Goal: Complete application form

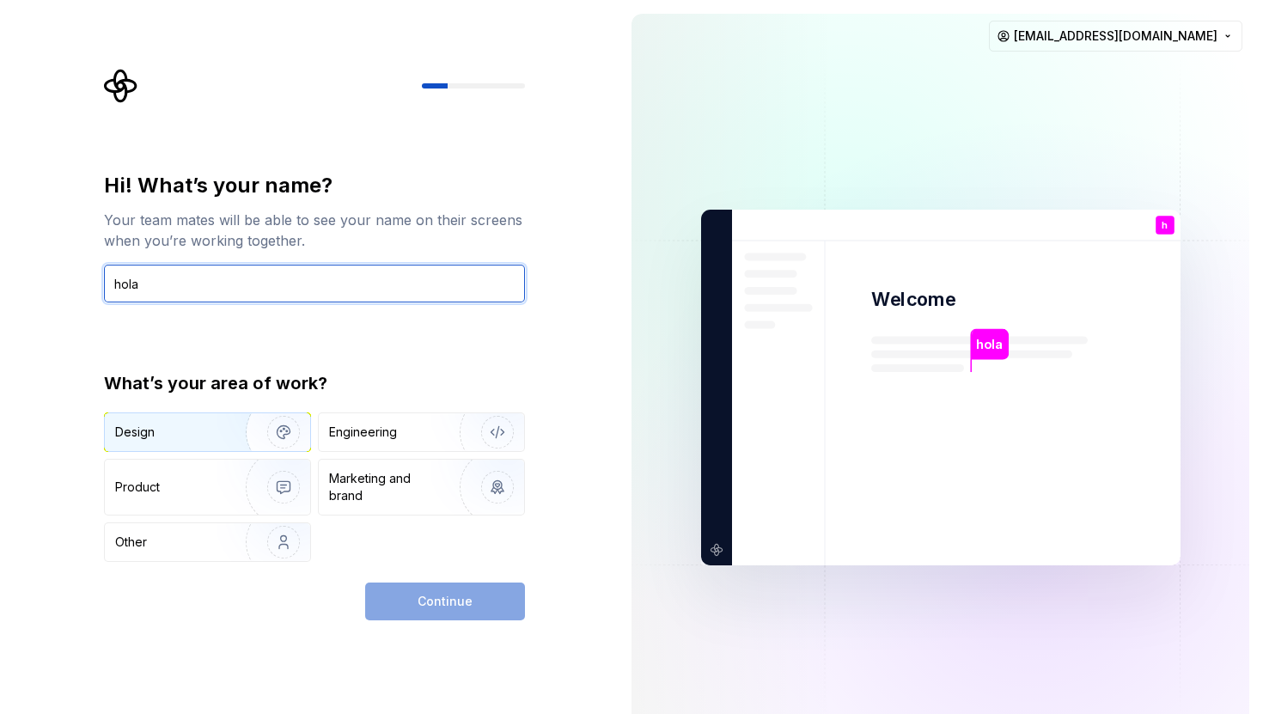
type input "hola"
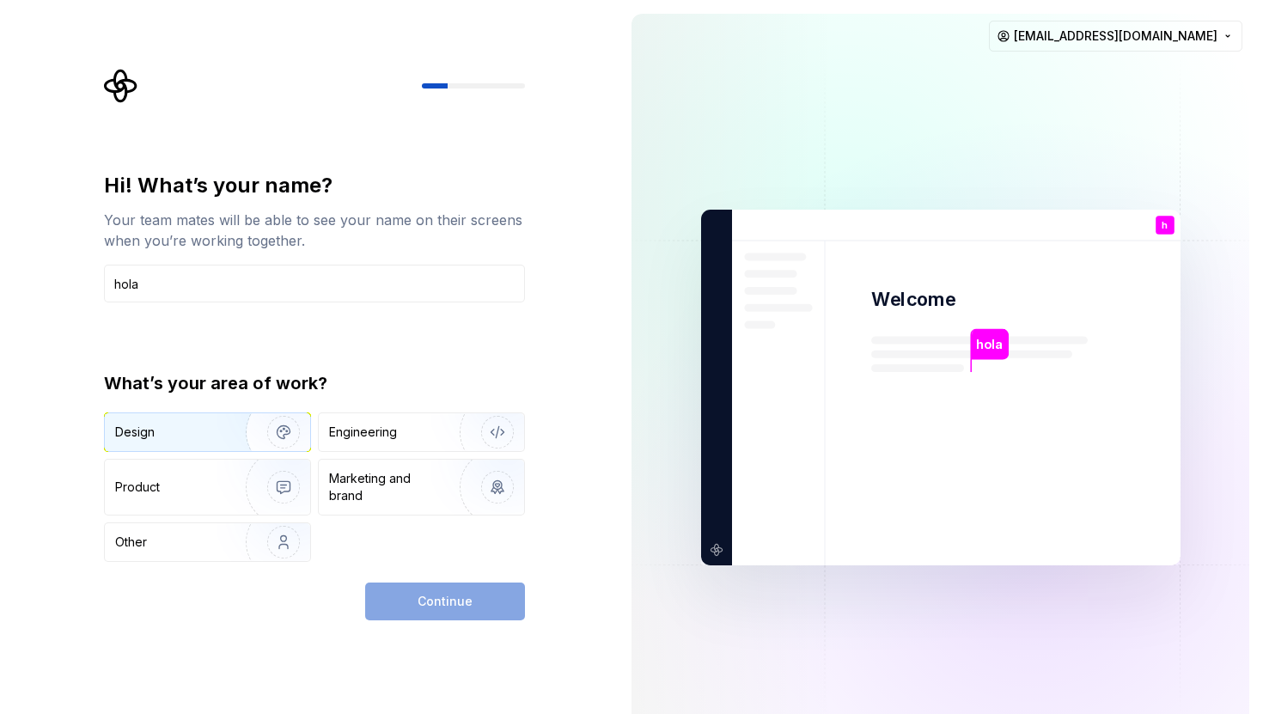
click at [240, 433] on img "button" at bounding box center [272, 432] width 110 height 115
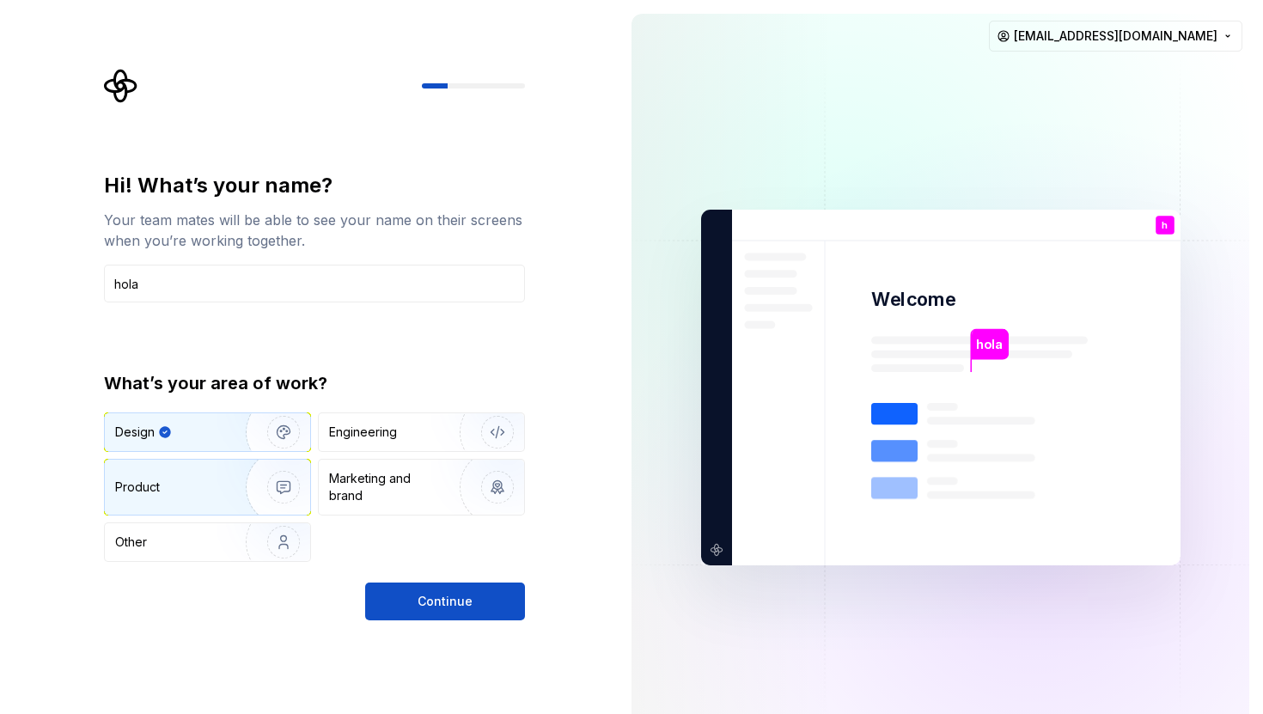
click at [218, 477] on img "button" at bounding box center [272, 487] width 110 height 115
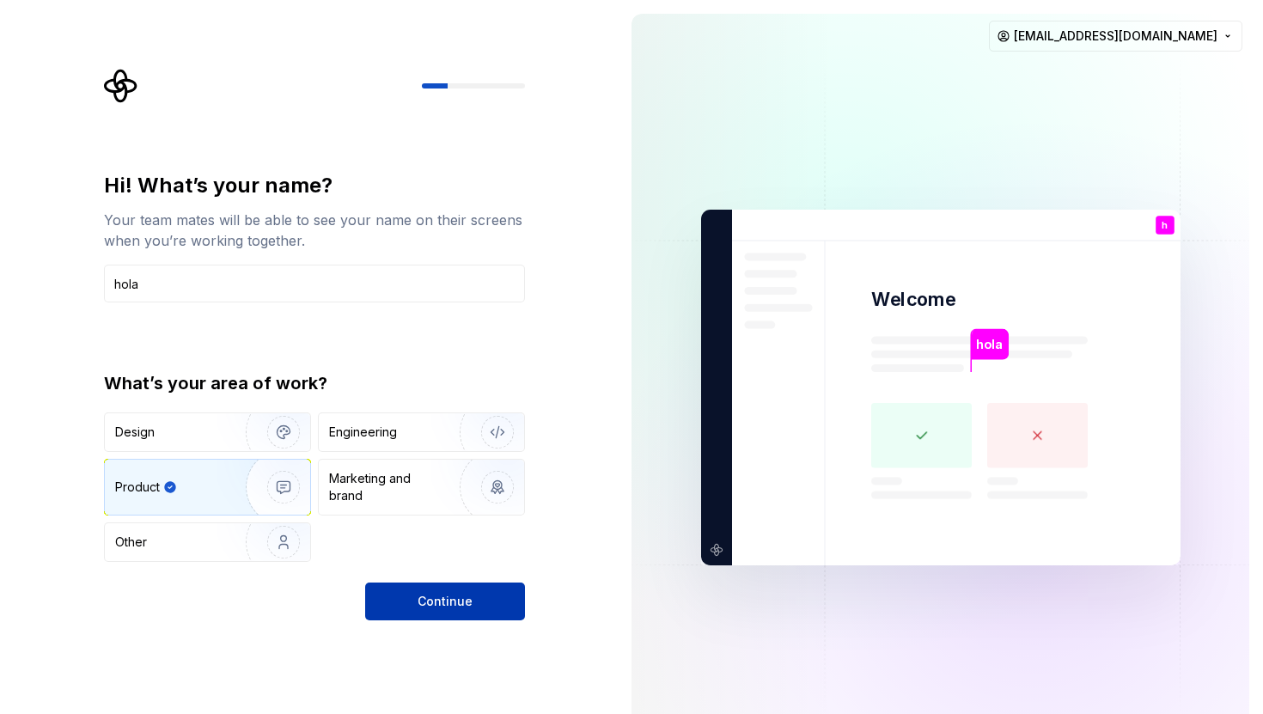
click at [458, 602] on span "Continue" at bounding box center [445, 601] width 55 height 17
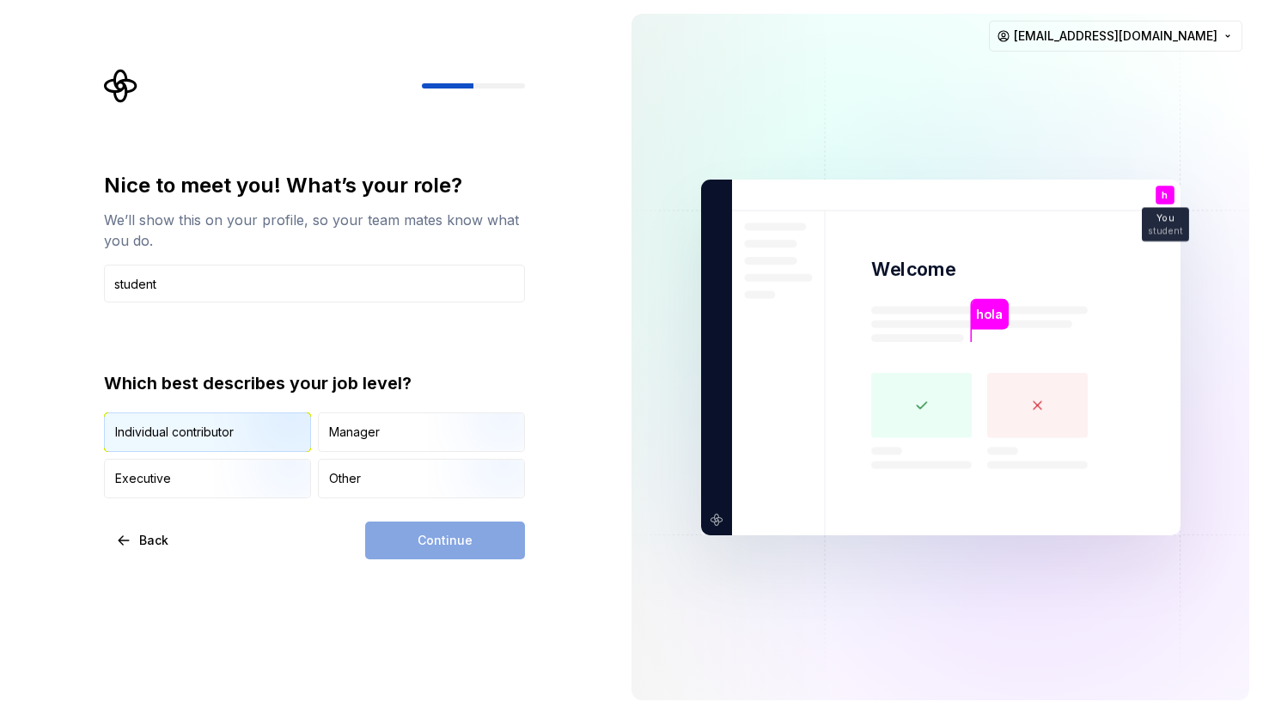
type input "student"
click at [230, 436] on img "button" at bounding box center [269, 453] width 110 height 115
click at [401, 531] on button "Continue" at bounding box center [445, 541] width 160 height 38
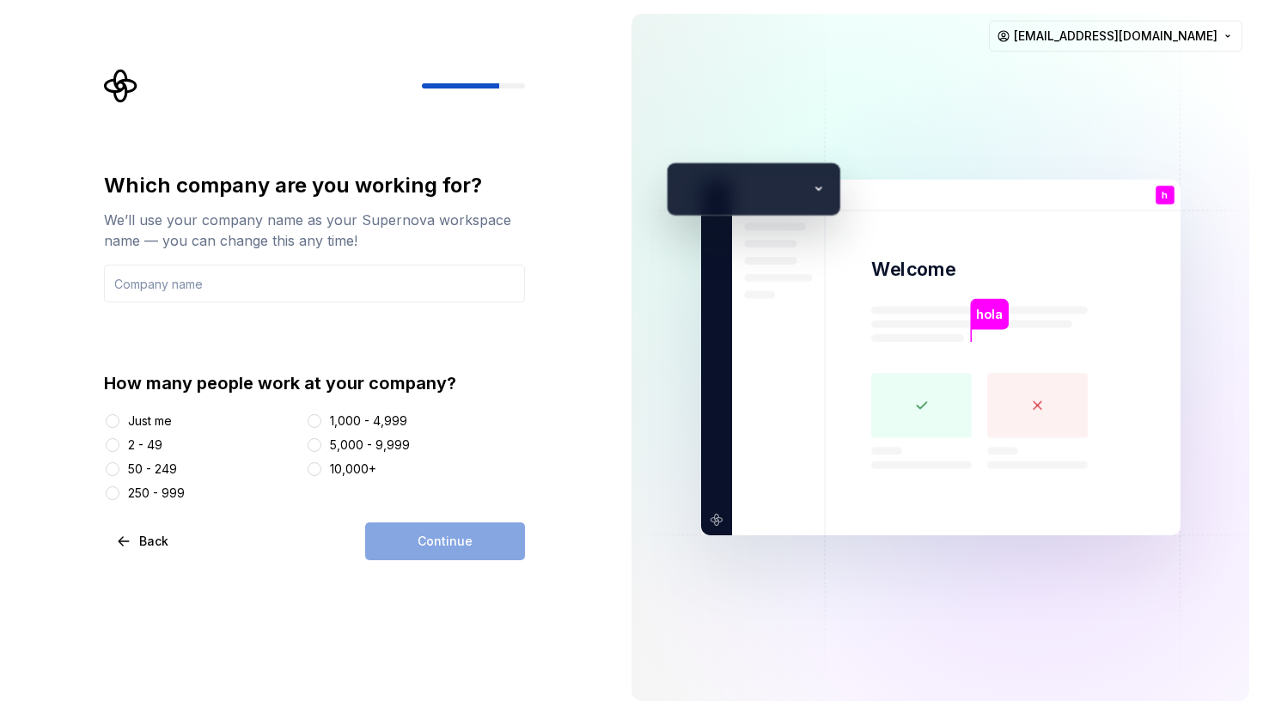
click at [148, 425] on div "Just me" at bounding box center [150, 421] width 44 height 17
click at [119, 425] on button "Just me" at bounding box center [113, 421] width 14 height 14
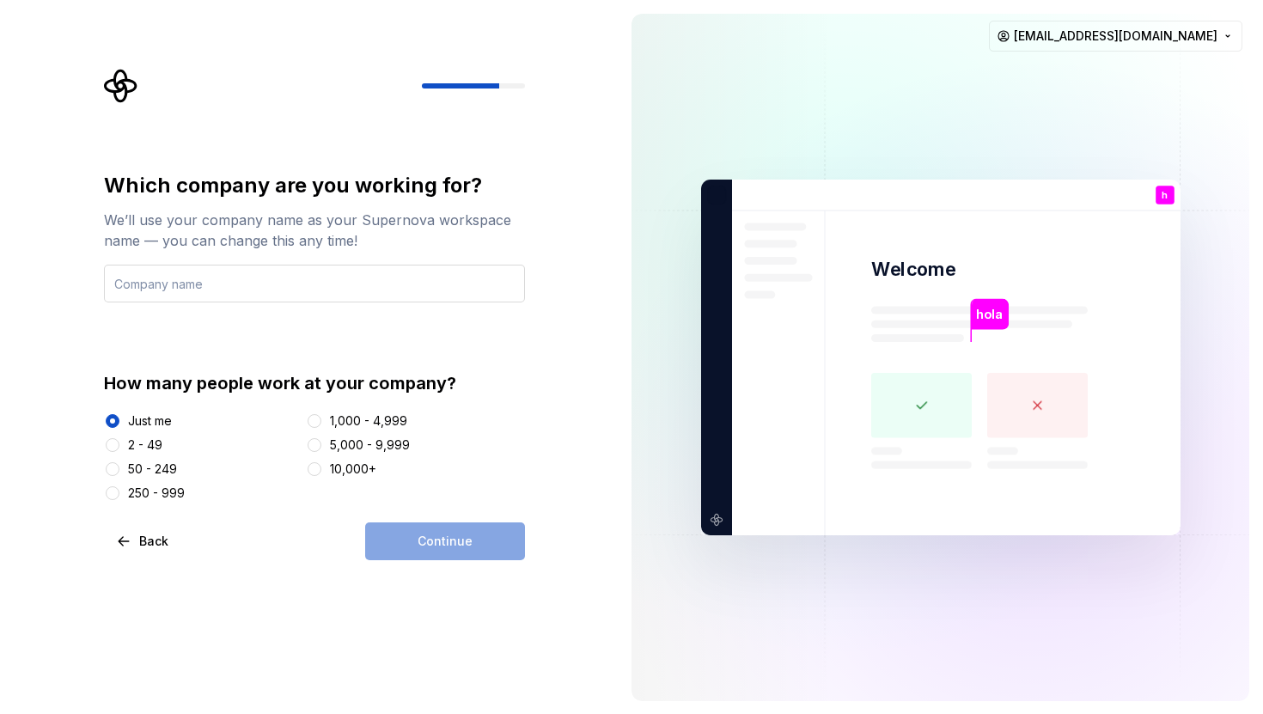
click at [302, 291] on input "text" at bounding box center [314, 284] width 421 height 38
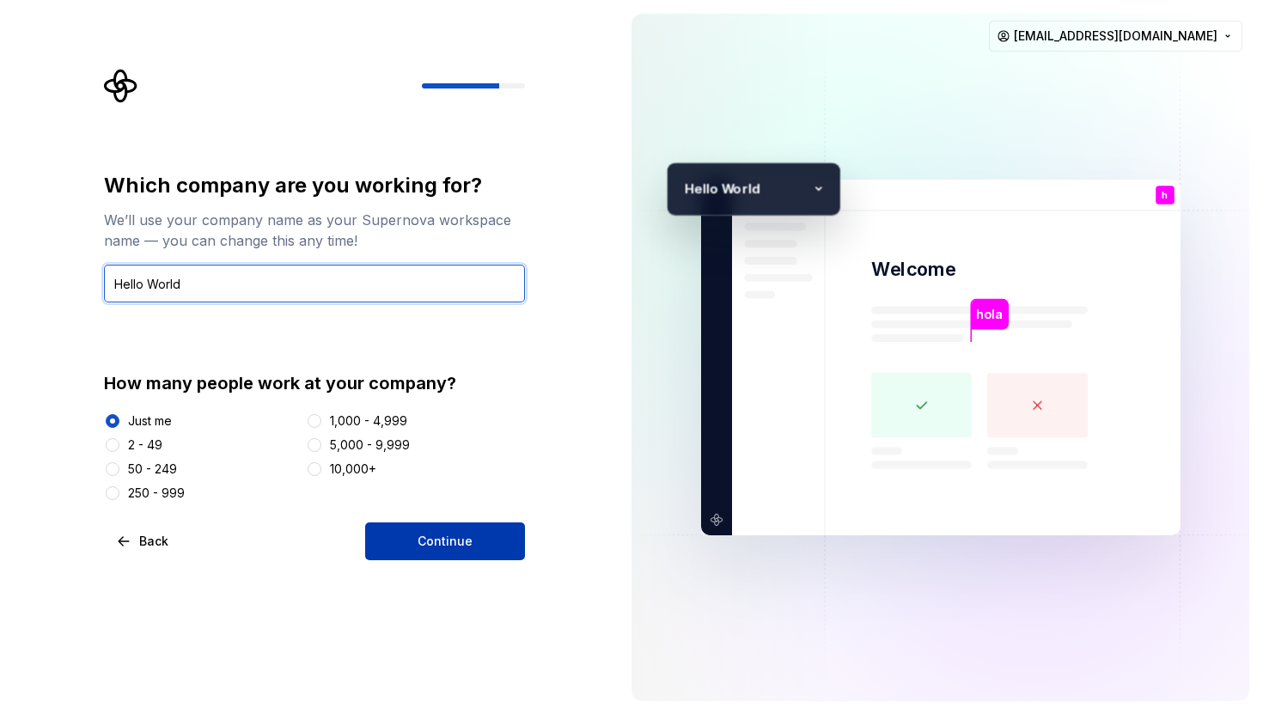
type input "Hello World"
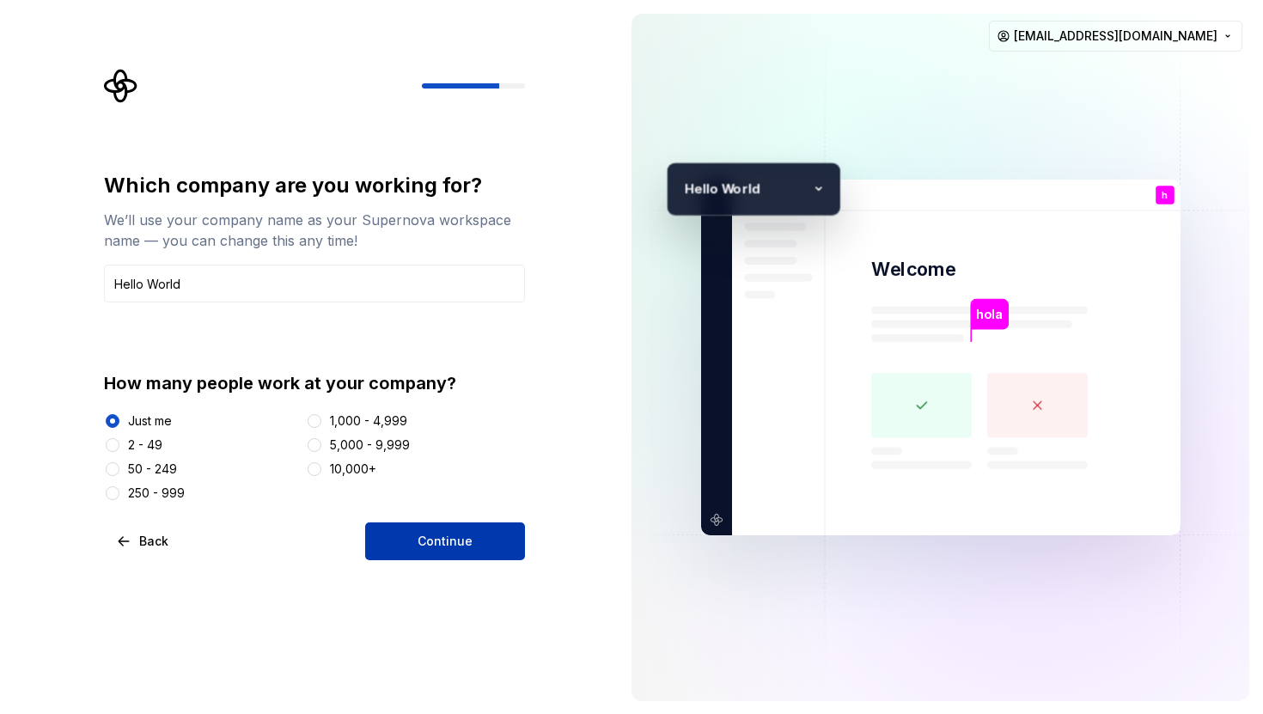
click at [419, 545] on span "Continue" at bounding box center [445, 541] width 55 height 17
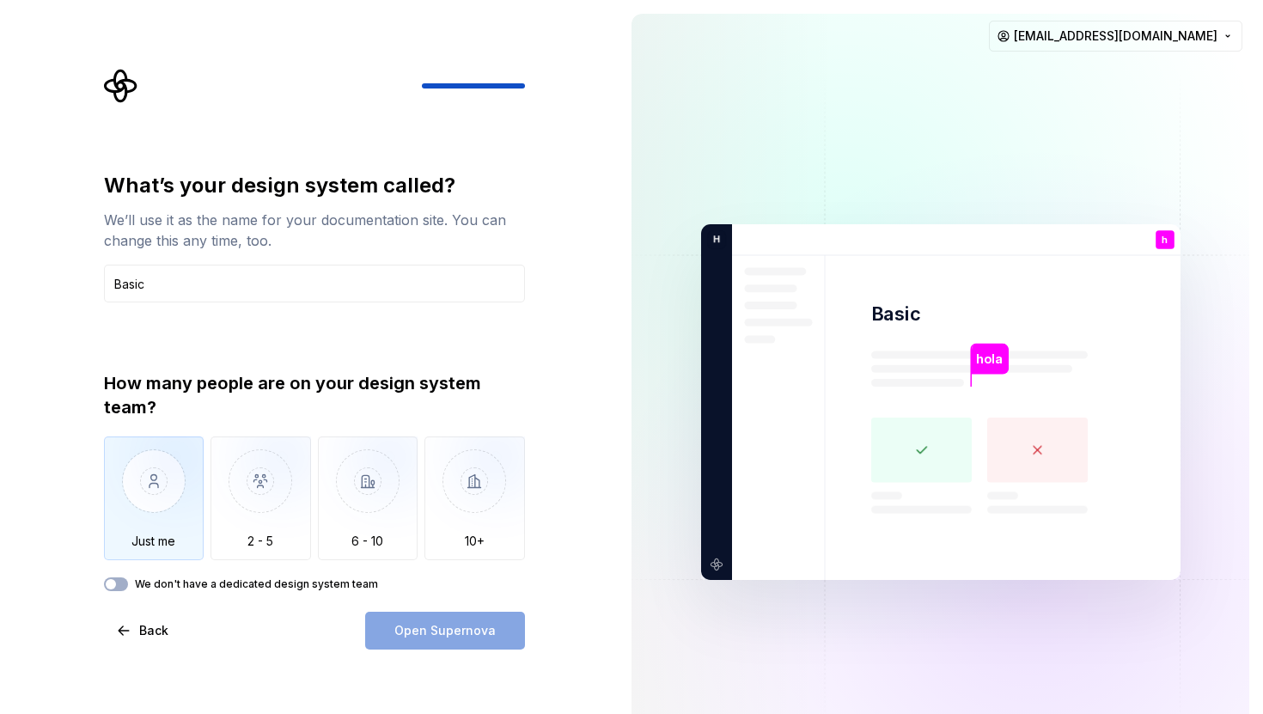
type input "Basic"
click at [150, 506] on img "button" at bounding box center [154, 494] width 101 height 115
click at [447, 630] on span "Open Supernova" at bounding box center [445, 630] width 101 height 17
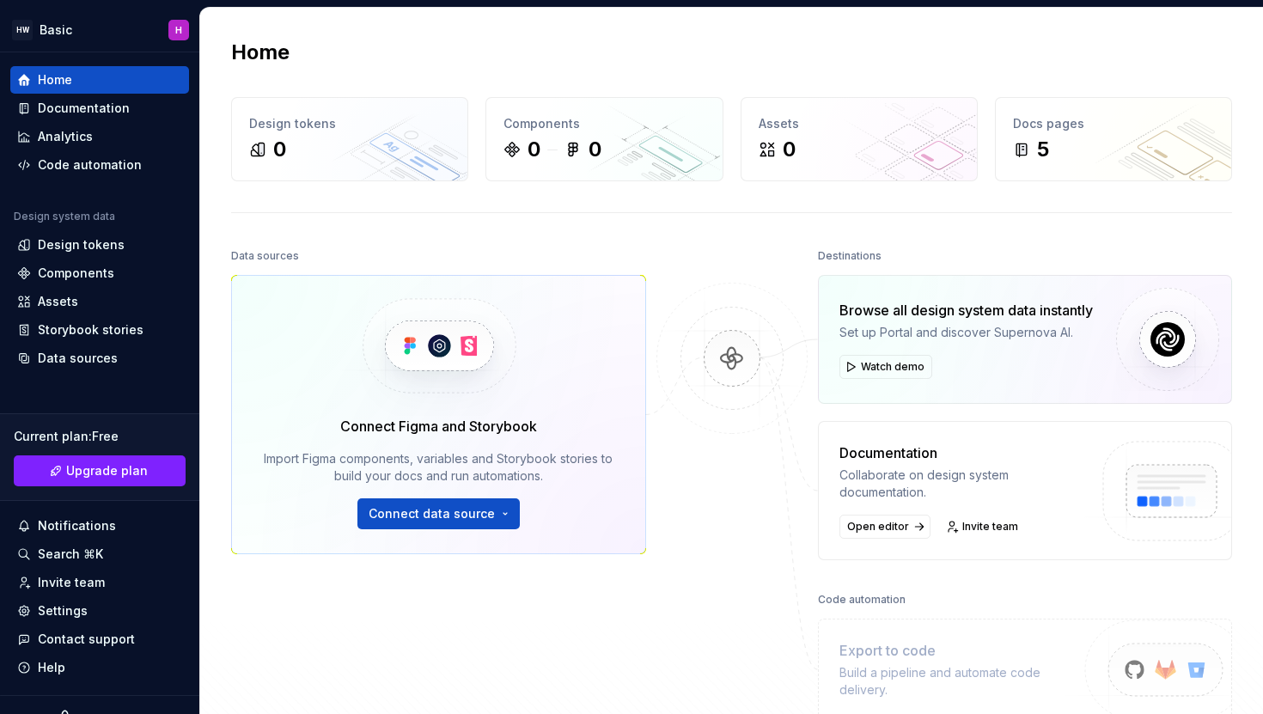
click at [422, 345] on img at bounding box center [438, 346] width 211 height 140
